Goal: Task Accomplishment & Management: Manage account settings

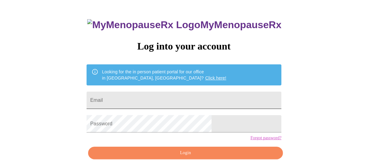
scroll to position [56, 0]
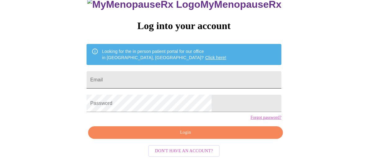
click at [159, 71] on input "Email" at bounding box center [184, 79] width 195 height 17
click at [209, 71] on input "Email" at bounding box center [184, 79] width 195 height 17
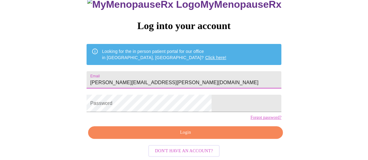
type input "[PERSON_NAME][EMAIL_ADDRESS][PERSON_NAME][DOMAIN_NAME]"
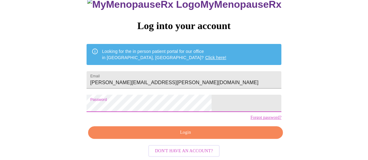
click at [2, 149] on com-1password-button at bounding box center [2, 149] width 0 height 0
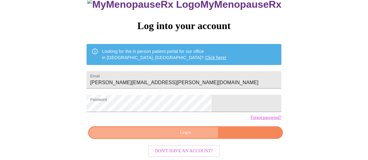
click at [188, 133] on span "Login" at bounding box center [185, 133] width 181 height 8
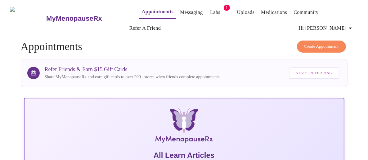
click at [180, 10] on link "Messaging" at bounding box center [191, 12] width 23 height 9
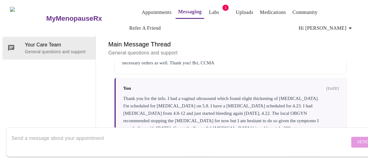
click at [144, 12] on link "Appointments" at bounding box center [157, 12] width 30 height 9
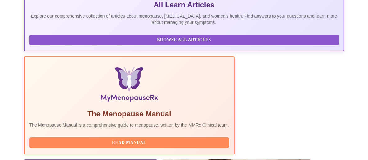
scroll to position [186, 0]
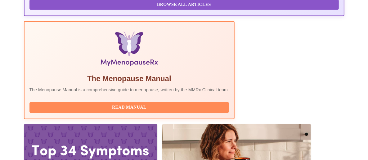
drag, startPoint x: 64, startPoint y: 73, endPoint x: 120, endPoint y: 74, distance: 56.5
copy h3 "[PERSON_NAME], APRN"
